Goal: Task Accomplishment & Management: Use online tool/utility

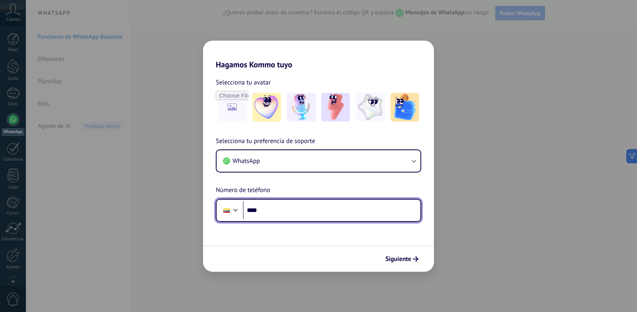
click at [269, 210] on input "****" at bounding box center [332, 210] width 178 height 18
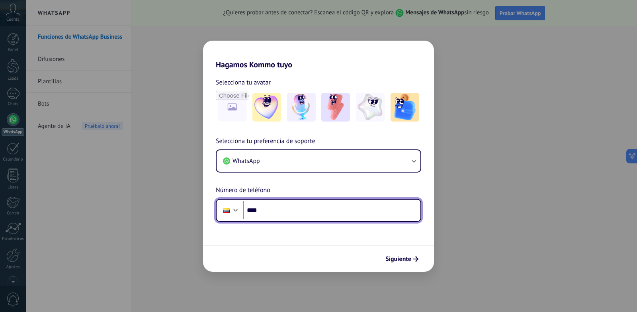
click at [277, 203] on input "****" at bounding box center [332, 210] width 178 height 18
type input "**********"
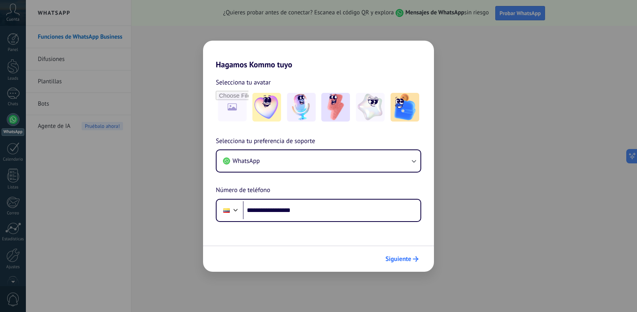
click at [396, 257] on span "Siguiente" at bounding box center [399, 259] width 26 height 6
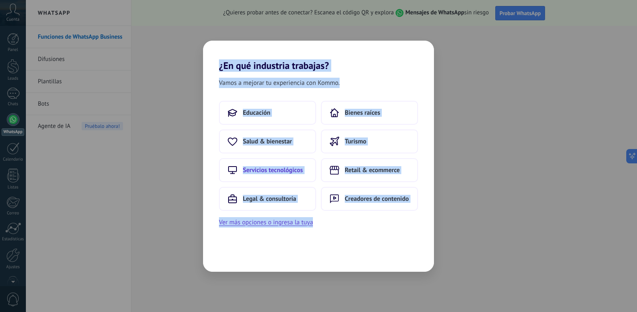
click at [271, 171] on span "Servicios tecnológicos" at bounding box center [273, 170] width 60 height 8
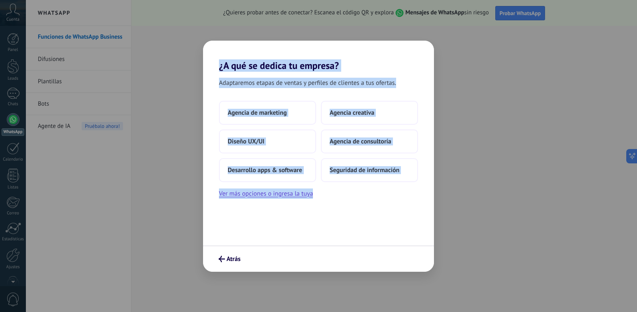
click at [260, 230] on div "Adaptaremos etapas de ventas y perfiles de clientes a tus ofertas. Agencia de m…" at bounding box center [318, 158] width 231 height 174
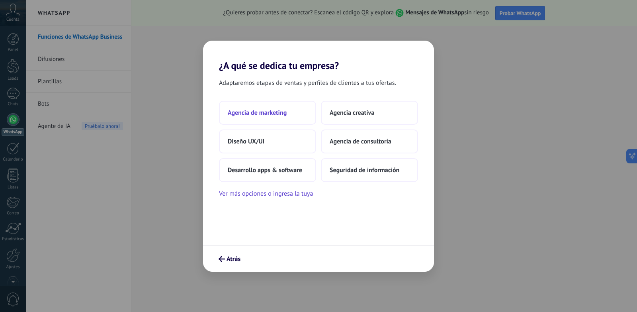
click at [256, 111] on span "Agencia de marketing" at bounding box center [257, 113] width 59 height 8
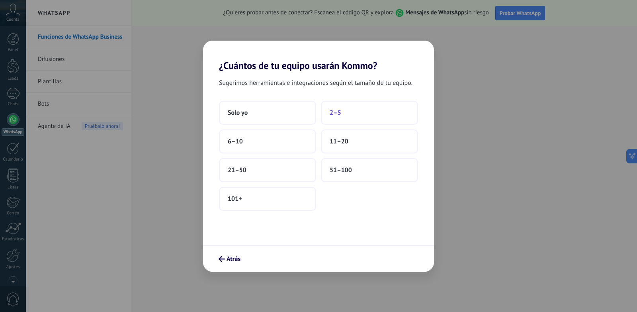
click at [338, 113] on span "2–5" at bounding box center [336, 113] width 12 height 8
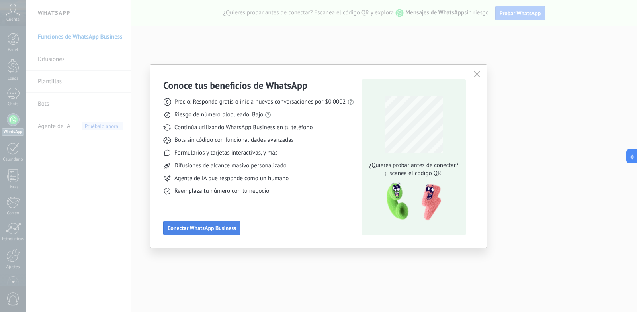
click at [207, 228] on span "Conectar WhatsApp Business" at bounding box center [202, 228] width 69 height 6
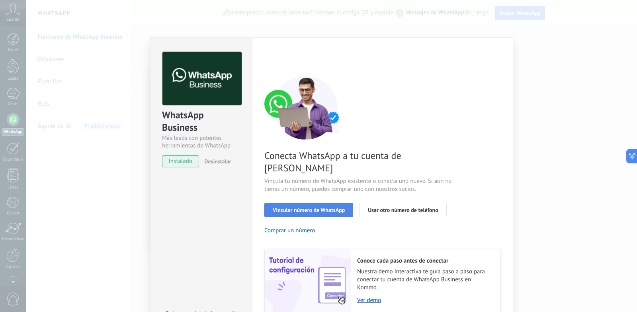
click at [304, 207] on span "Vincular número de WhatsApp" at bounding box center [309, 210] width 72 height 6
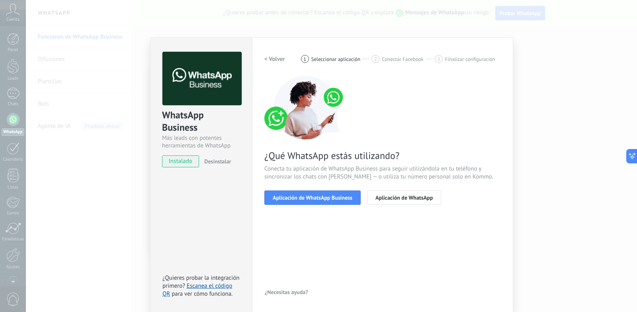
click at [304, 196] on span "Aplicación de WhatsApp Business" at bounding box center [313, 198] width 80 height 6
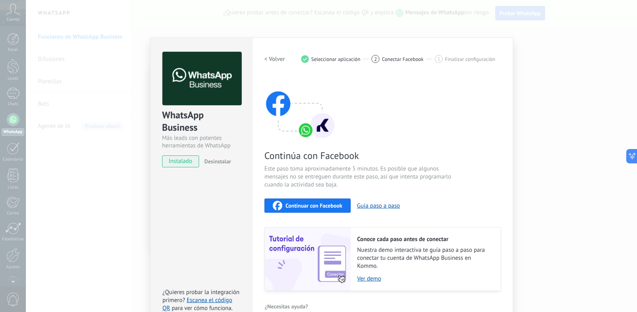
click at [186, 162] on span "instalado" at bounding box center [181, 161] width 36 height 12
click at [184, 159] on span "instalado" at bounding box center [181, 161] width 36 height 12
click at [265, 57] on h2 "< Volver" at bounding box center [275, 59] width 21 height 8
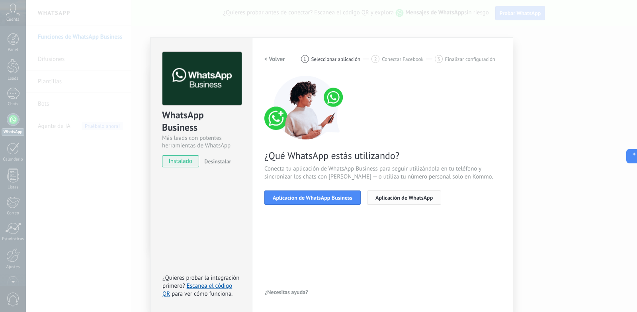
click at [372, 200] on button "Aplicación de WhatsApp" at bounding box center [404, 197] width 74 height 14
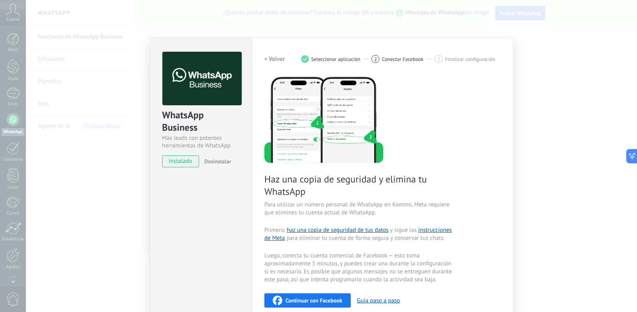
click at [261, 57] on div "Configuraciones Autorizaciones This tab logs the users who have granted integra…" at bounding box center [382, 229] width 261 height 384
click at [265, 60] on h2 "< Volver" at bounding box center [275, 59] width 21 height 8
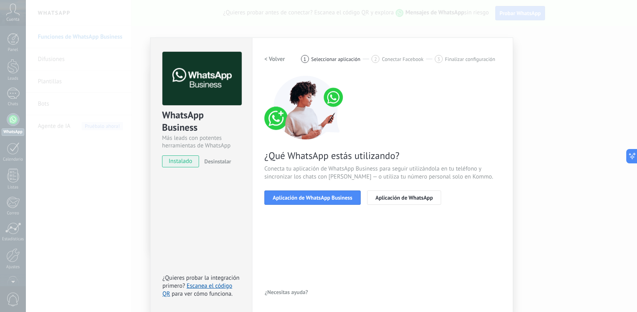
click at [266, 60] on h2 "< Volver" at bounding box center [275, 59] width 21 height 8
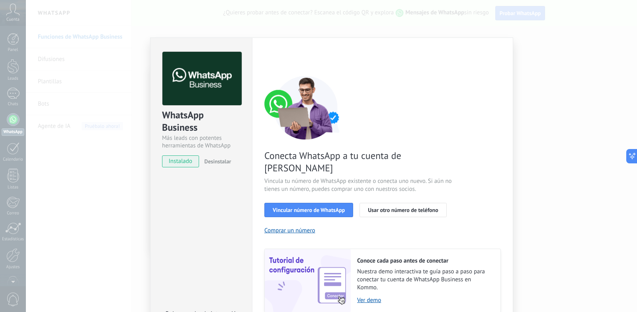
click at [266, 60] on div "< Volver 1 Seleccionar aplicación 2 Conectar Facebook 3 Finalizar configuración" at bounding box center [383, 59] width 237 height 14
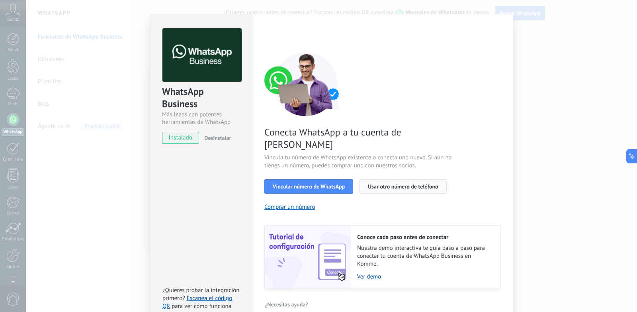
click at [368, 184] on span "Usar otro número de teléfono" at bounding box center [403, 187] width 70 height 6
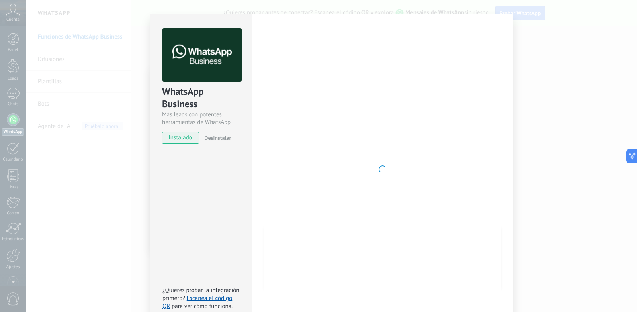
click at [425, 19] on div "Configuraciones Autorizaciones This tab logs the users who have granted integra…" at bounding box center [382, 169] width 261 height 311
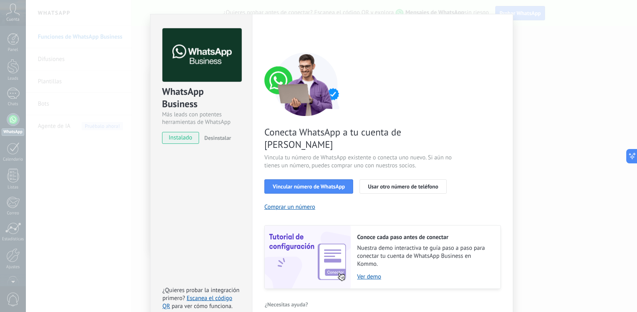
click at [302, 181] on div "Conecta WhatsApp a tu cuenta de Kommo Vincula tu número de WhatsApp existente o…" at bounding box center [383, 170] width 237 height 237
click at [302, 184] on span "Vincular número de WhatsApp" at bounding box center [309, 187] width 72 height 6
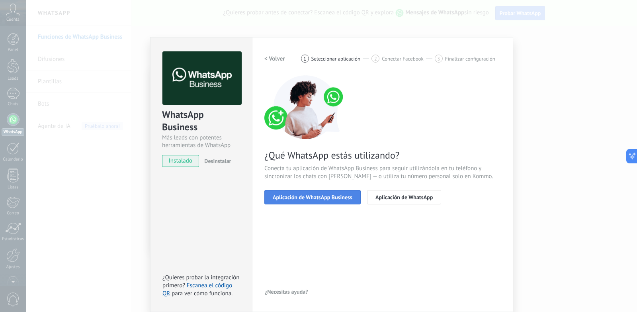
click at [319, 197] on span "Aplicación de WhatsApp Business" at bounding box center [313, 197] width 80 height 6
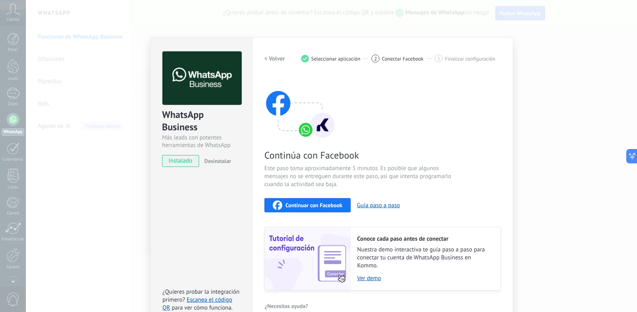
scroll to position [14, 0]
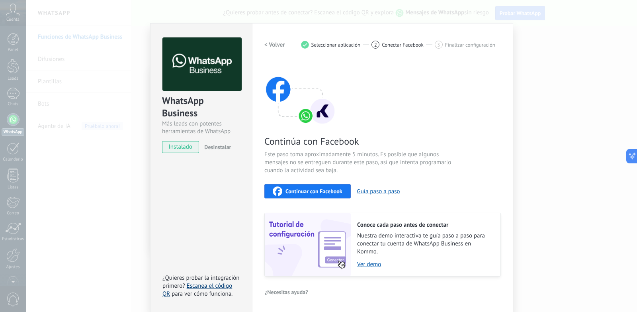
click at [208, 286] on link "Escanea el código QR" at bounding box center [198, 290] width 70 height 16
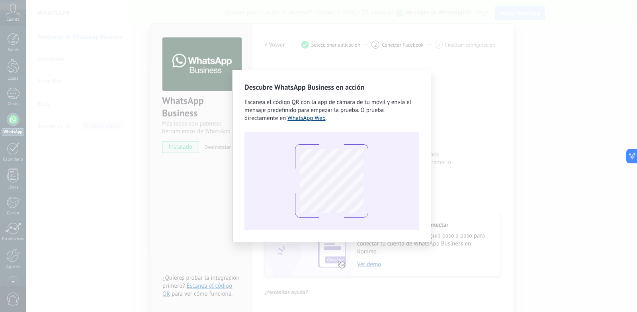
click at [304, 120] on link "WhatsApp Web" at bounding box center [307, 118] width 38 height 8
drag, startPoint x: 485, startPoint y: 223, endPoint x: 477, endPoint y: 220, distance: 8.2
click at [485, 222] on div "Descubre WhatsApp Business en acción Escanea el código QR con la app de cámara …" at bounding box center [332, 156] width 612 height 312
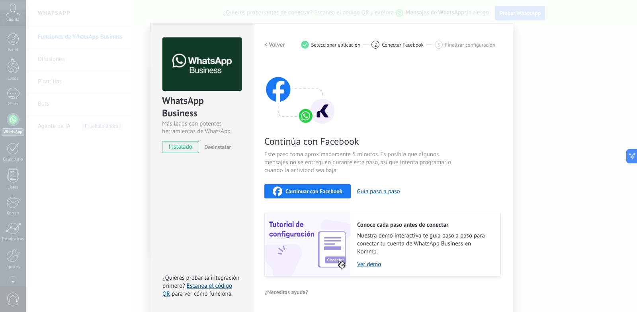
click at [266, 41] on h2 "< Volver" at bounding box center [275, 45] width 21 height 8
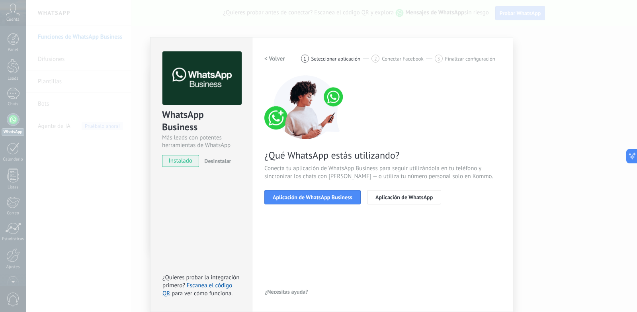
click at [268, 55] on h2 "< Volver" at bounding box center [275, 59] width 21 height 8
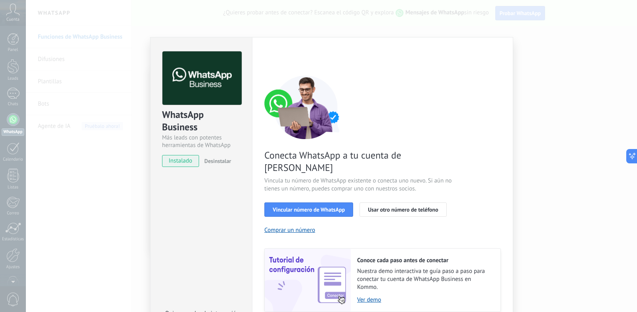
scroll to position [14, 0]
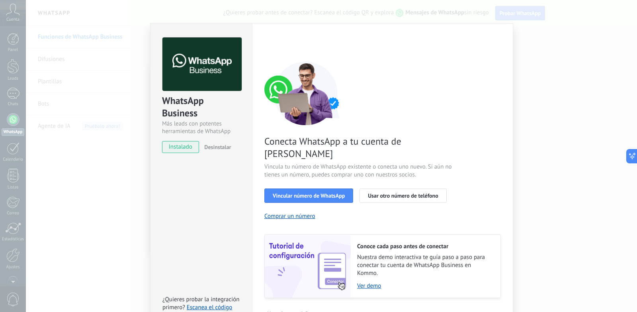
drag, startPoint x: 177, startPoint y: 144, endPoint x: 316, endPoint y: 112, distance: 142.7
click at [296, 119] on div "WhatsApp Business Más leads con potentes herramientas de WhatsApp instalado Des…" at bounding box center [331, 178] width 363 height 311
drag, startPoint x: 488, startPoint y: 75, endPoint x: 559, endPoint y: 82, distance: 70.5
click at [490, 76] on div "Conecta WhatsApp a tu cuenta de Kommo Vincula tu número de WhatsApp existente o…" at bounding box center [383, 179] width 237 height 237
drag, startPoint x: 571, startPoint y: 79, endPoint x: 531, endPoint y: 52, distance: 48.4
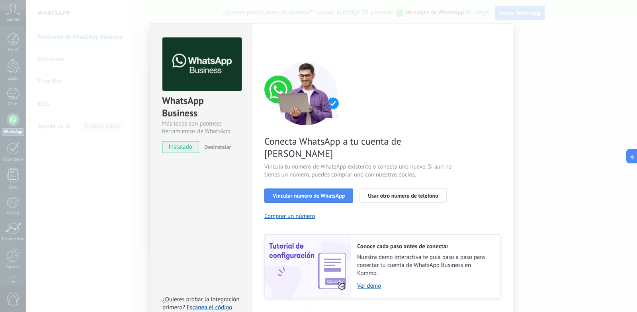
click at [571, 78] on div "WhatsApp Business Más leads con potentes herramientas de WhatsApp instalado Des…" at bounding box center [332, 156] width 612 height 312
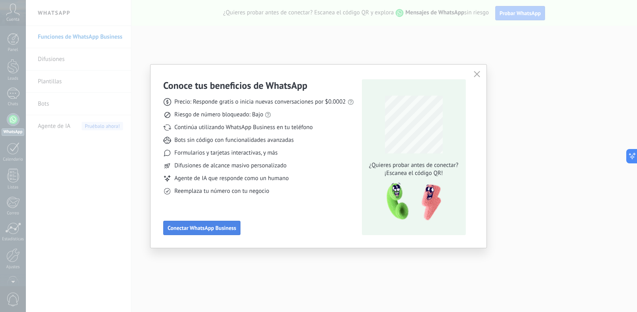
click at [209, 231] on span "Conectar WhatsApp Business" at bounding box center [202, 228] width 69 height 6
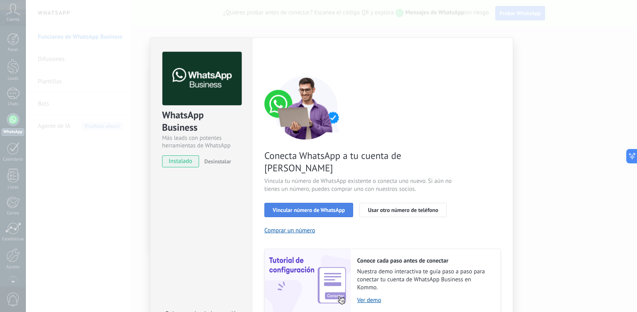
click at [341, 203] on button "Vincular número de WhatsApp" at bounding box center [309, 210] width 89 height 14
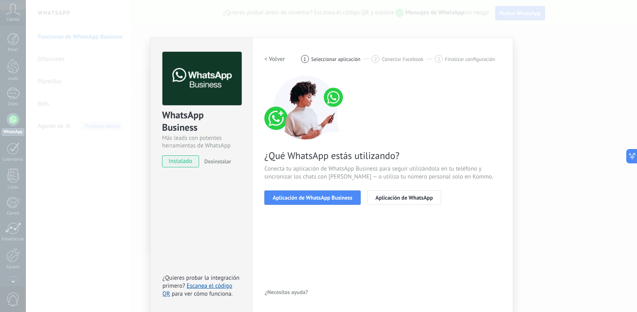
click at [302, 82] on img at bounding box center [307, 108] width 84 height 64
click at [398, 200] on span "Aplicación de WhatsApp" at bounding box center [404, 198] width 57 height 6
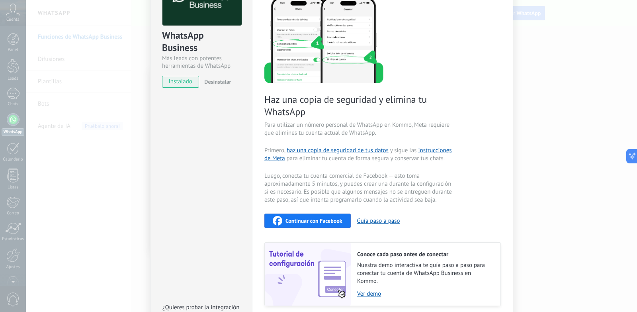
scroll to position [109, 0]
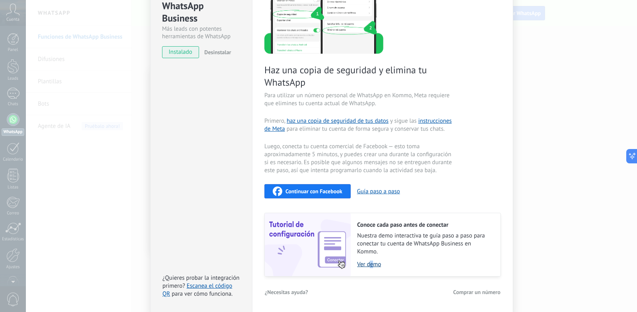
click at [371, 263] on link "Ver demo" at bounding box center [424, 265] width 135 height 8
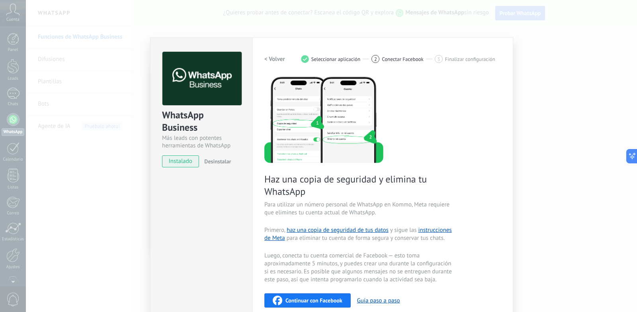
scroll to position [80, 0]
